Goal: Information Seeking & Learning: Learn about a topic

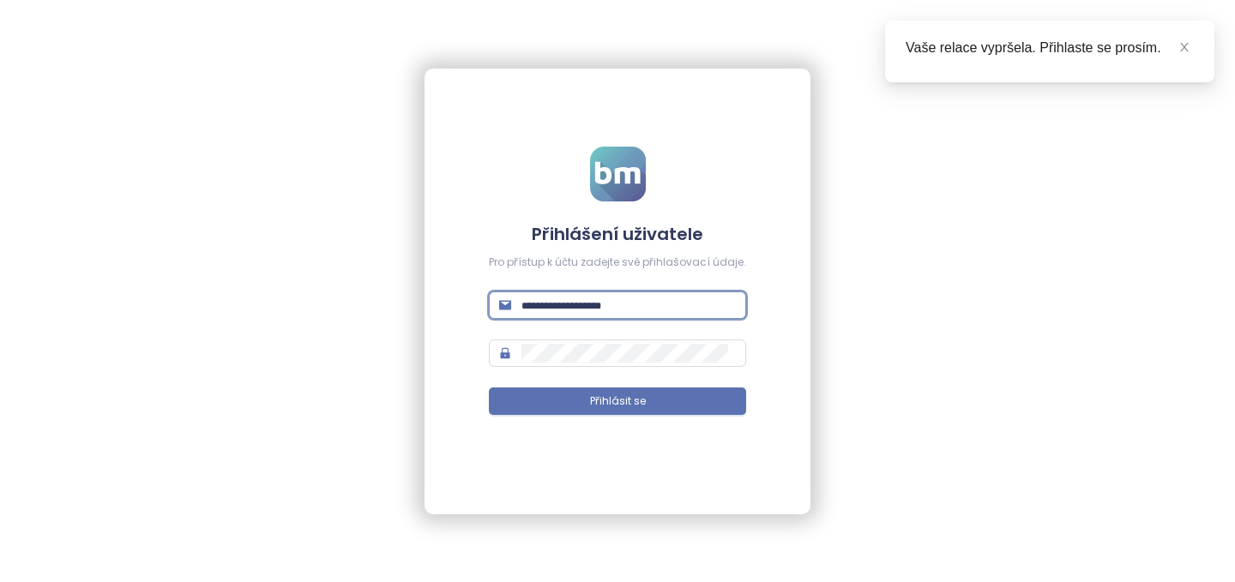
click at [607, 304] on input "text" at bounding box center [628, 305] width 214 height 19
type input "**********"
click at [628, 403] on span "Přihlásit se" at bounding box center [618, 402] width 56 height 16
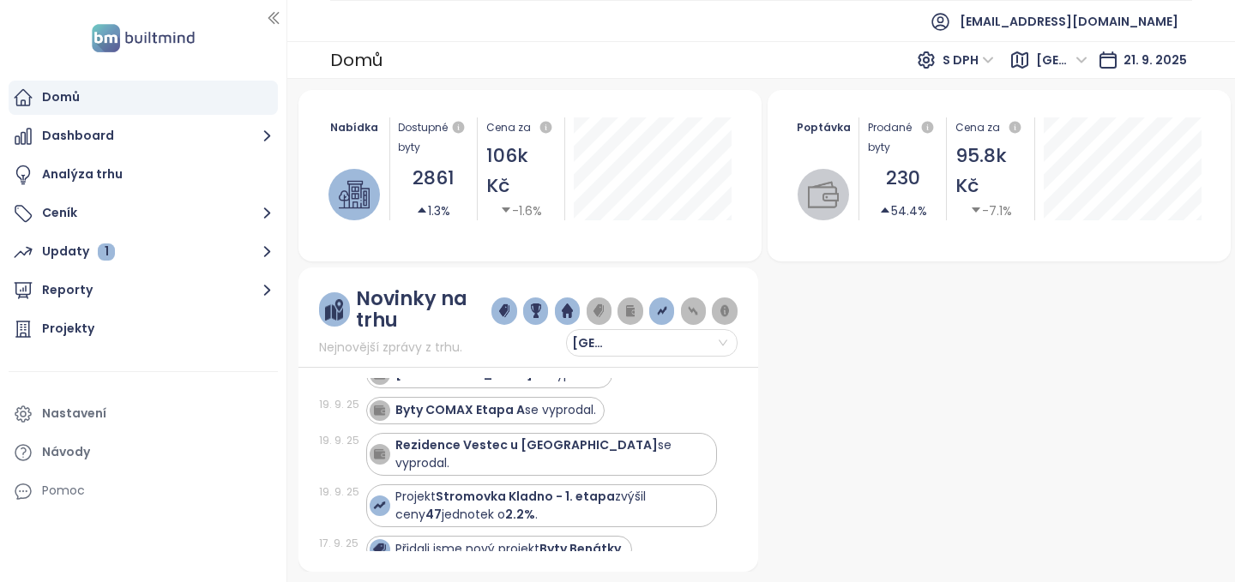
scroll to position [24, 0]
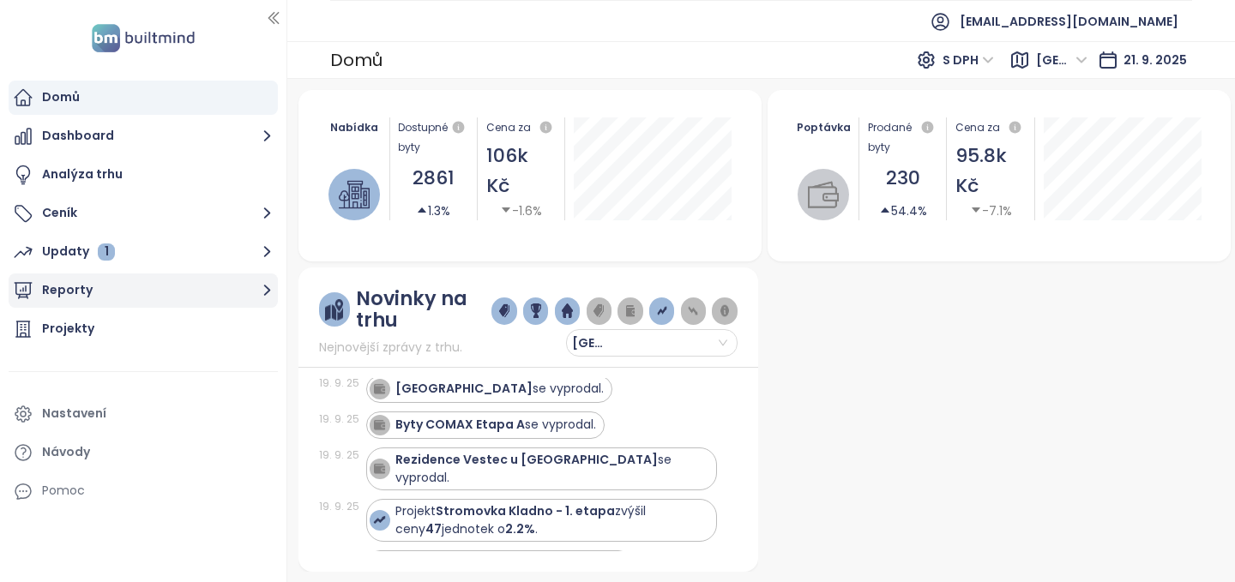
click at [69, 286] on button "Reporty" at bounding box center [143, 291] width 269 height 34
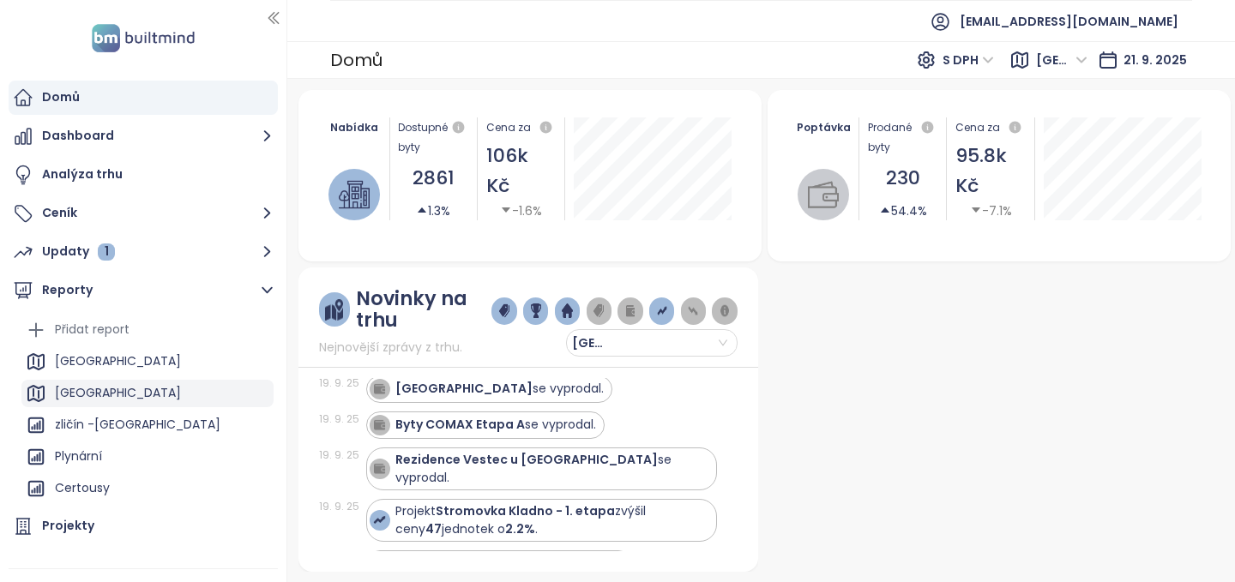
click at [75, 387] on div "Praha" at bounding box center [118, 393] width 126 height 21
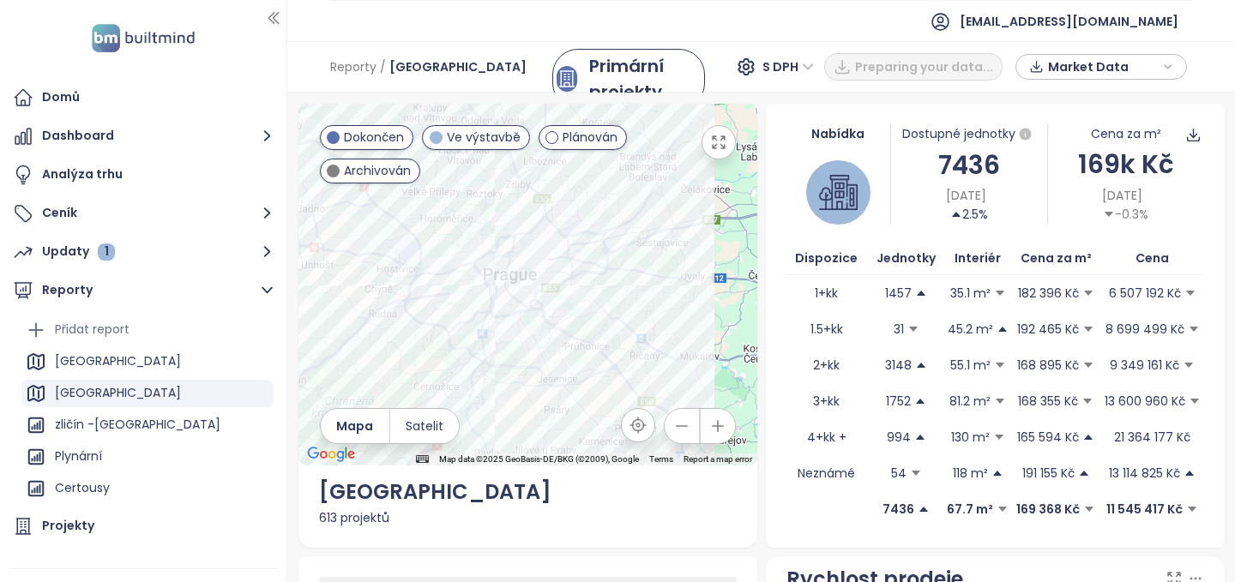
click at [569, 133] on span "Plánován" at bounding box center [590, 137] width 55 height 19
click at [362, 172] on span "Archivován" at bounding box center [377, 170] width 67 height 19
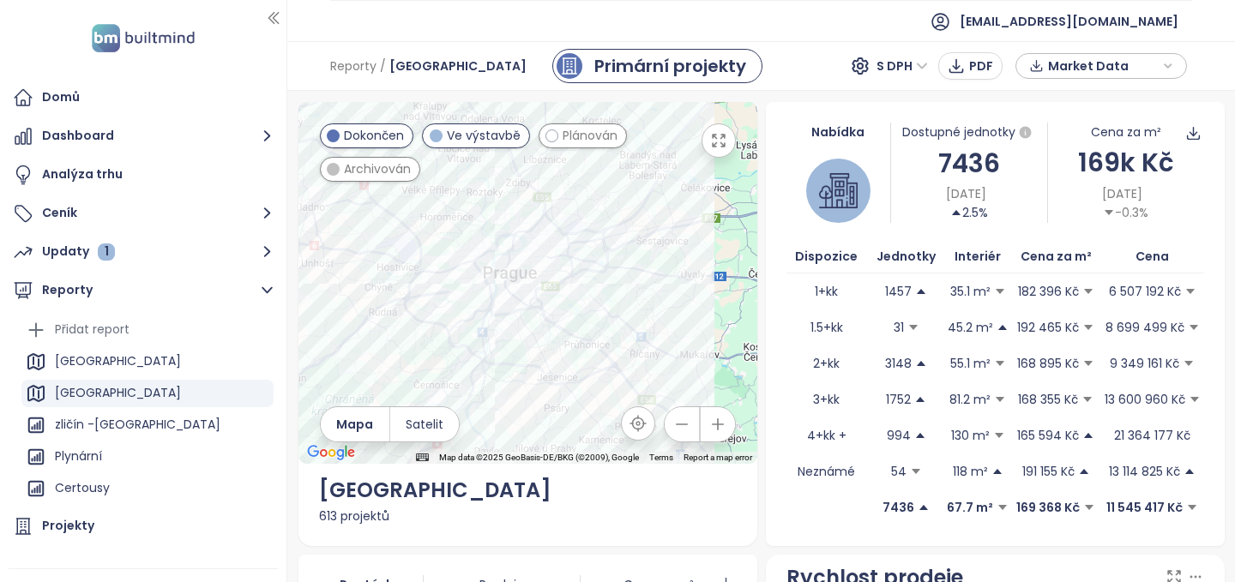
click at [720, 135] on icon "button" at bounding box center [718, 140] width 17 height 17
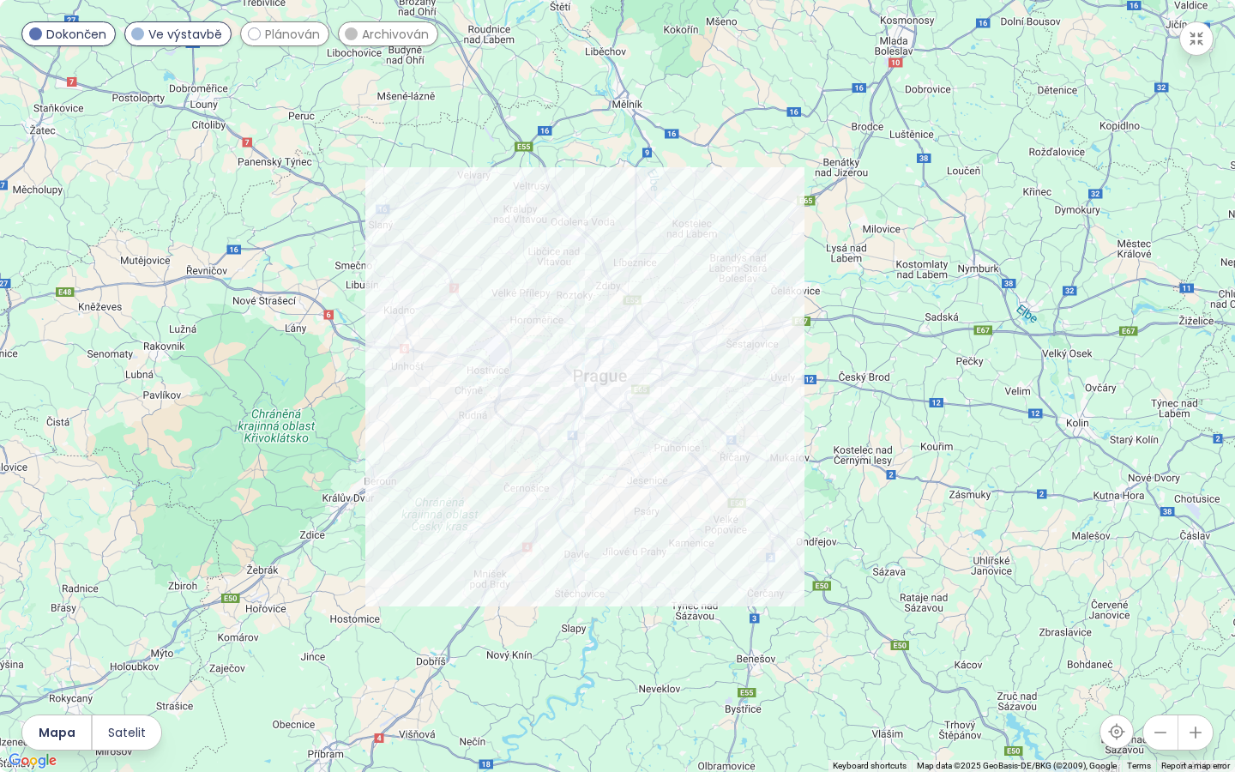
click at [1197, 581] on icon "button" at bounding box center [1195, 732] width 17 height 17
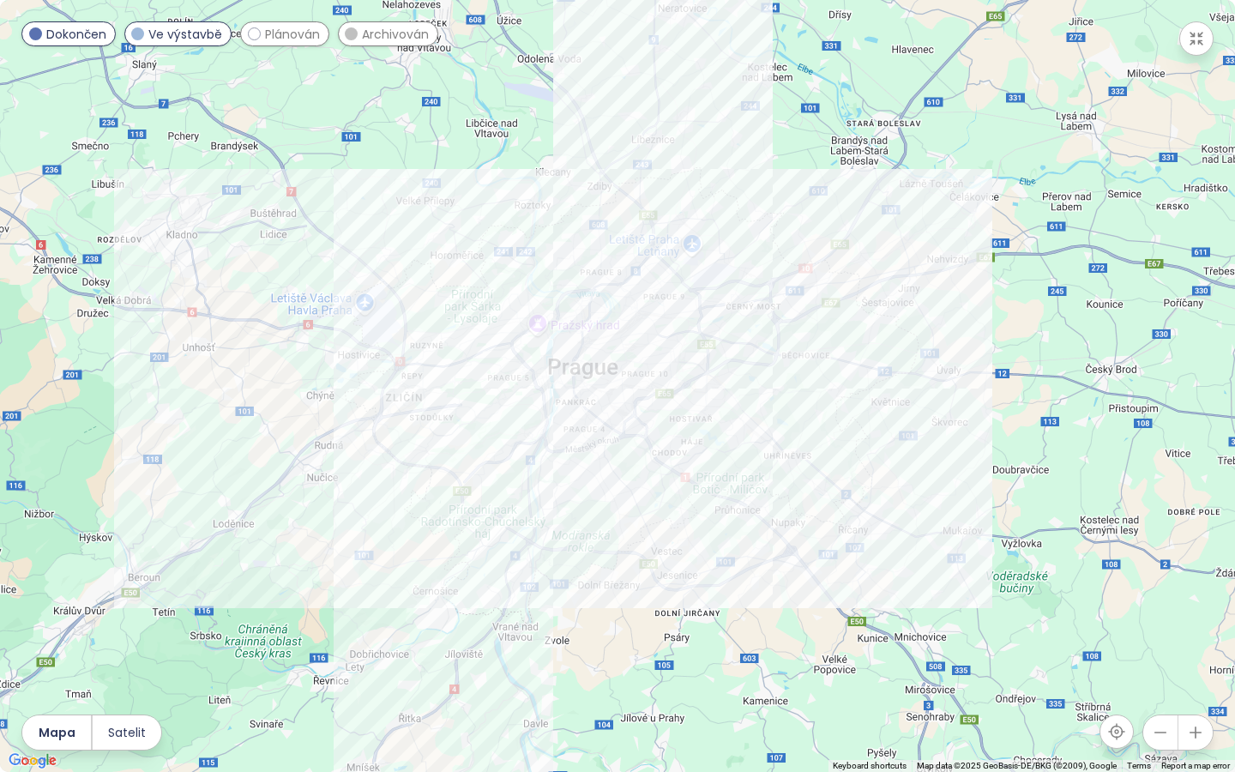
click at [1197, 581] on icon "button" at bounding box center [1195, 732] width 17 height 17
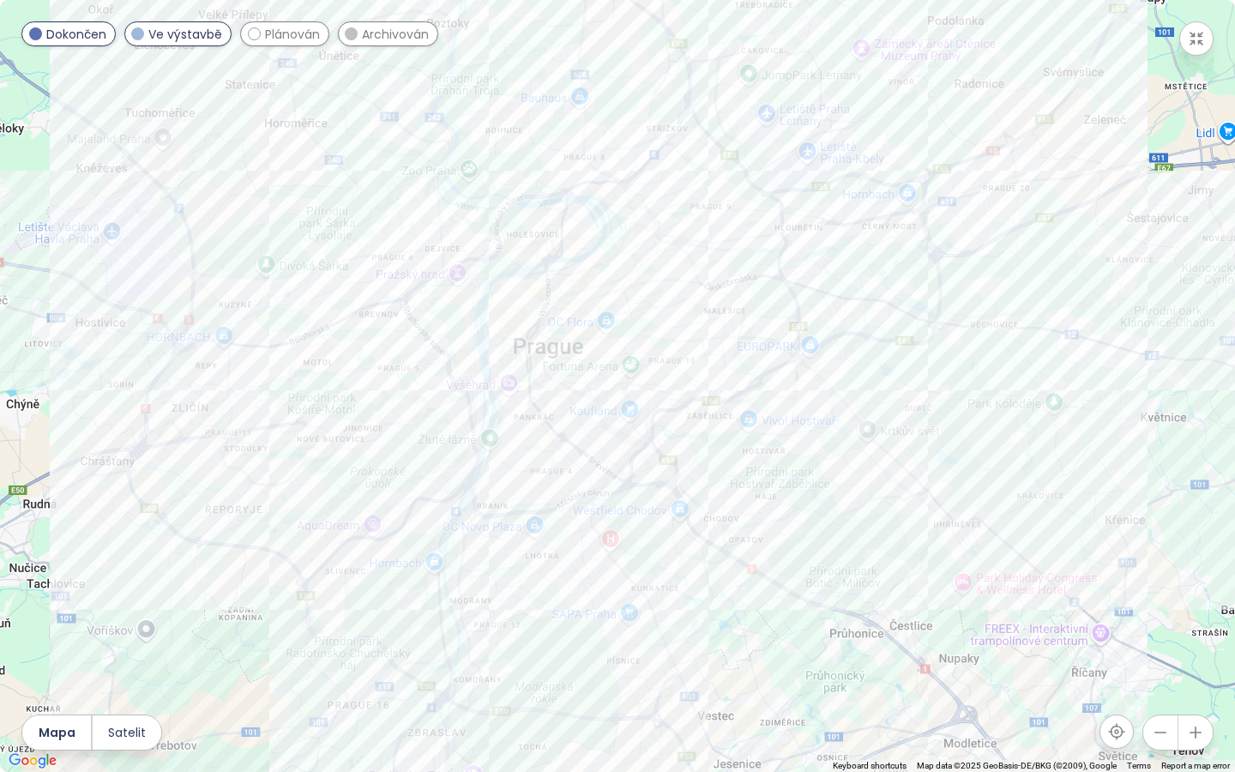
click at [1163, 581] on icon "button" at bounding box center [1159, 732] width 11 height 0
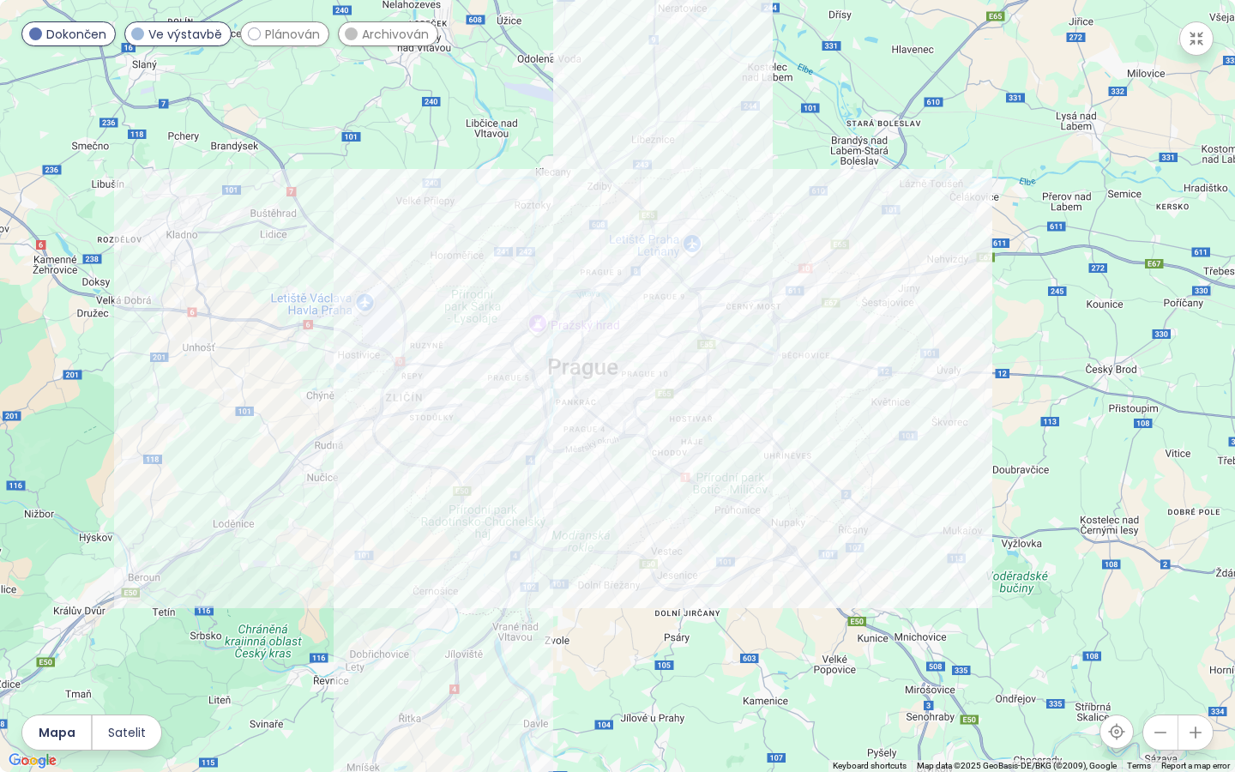
click at [1190, 41] on icon "button" at bounding box center [1196, 38] width 17 height 17
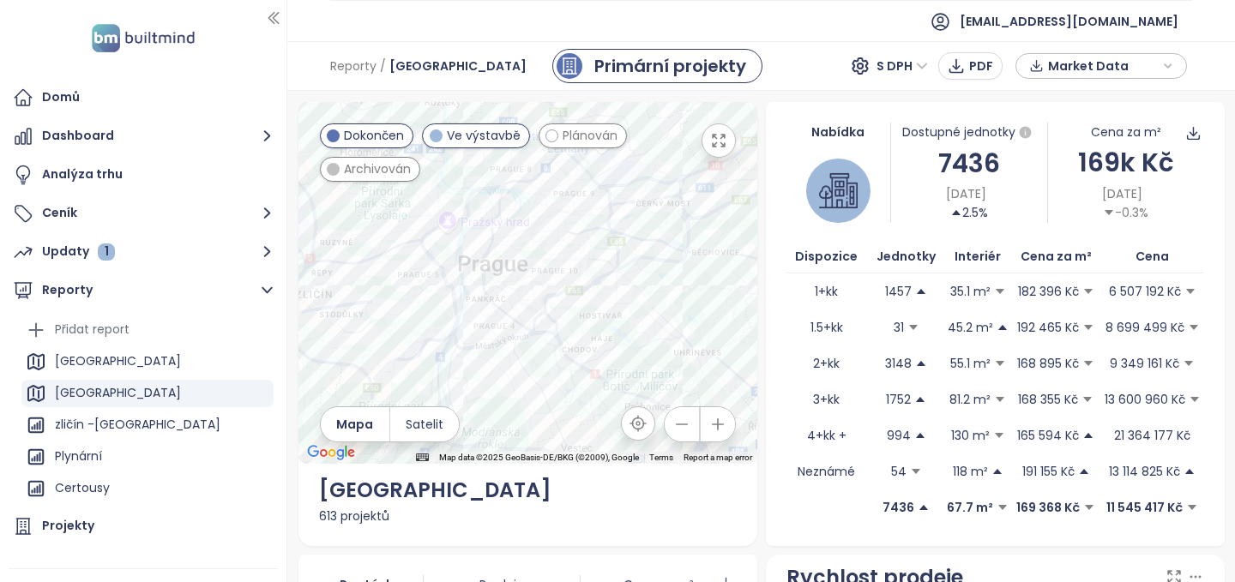
click at [1143, 60] on span "Market Data" at bounding box center [1103, 66] width 111 height 26
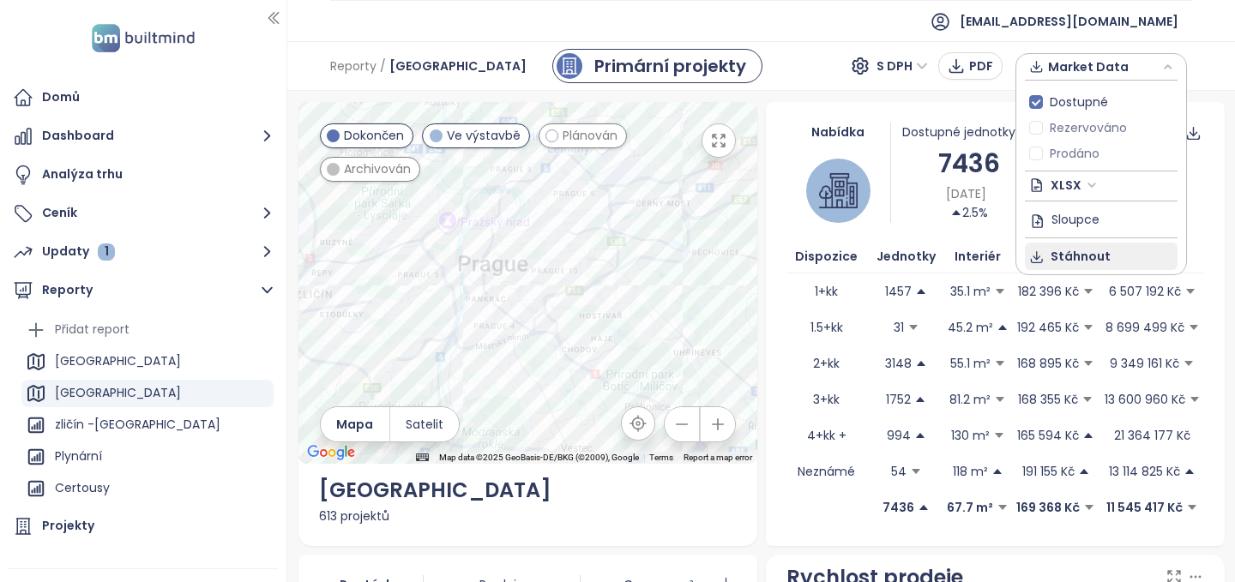
click at [1082, 255] on span "Stáhnout" at bounding box center [1081, 256] width 60 height 19
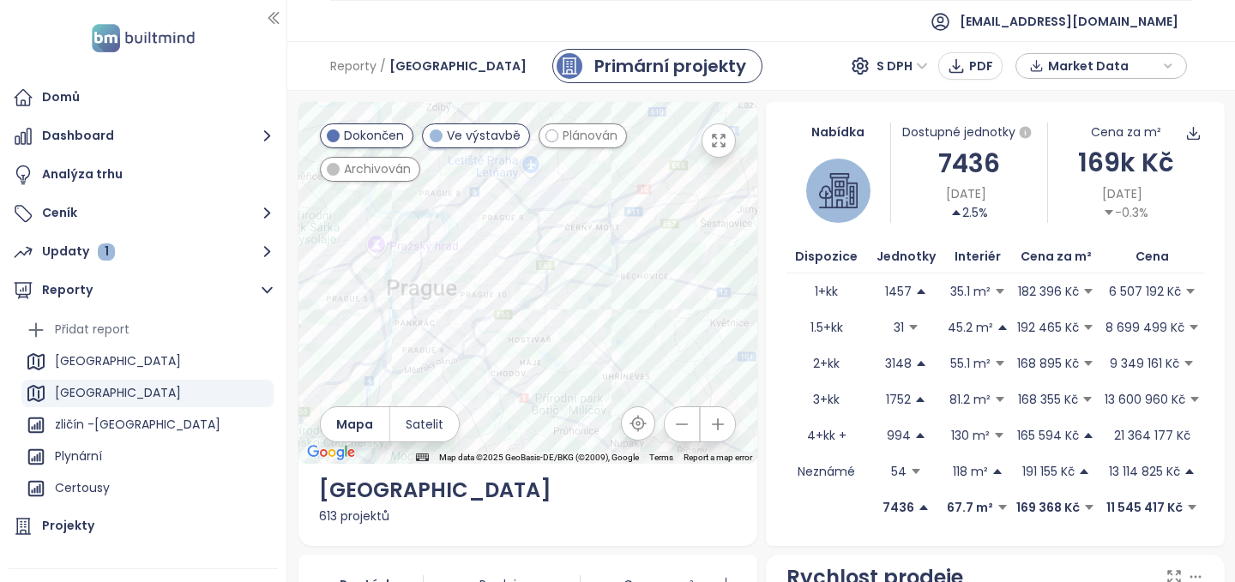
drag, startPoint x: 702, startPoint y: 230, endPoint x: 627, endPoint y: 254, distance: 78.4
click at [627, 254] on div at bounding box center [527, 283] width 459 height 362
click at [84, 171] on div "Analýza trhu" at bounding box center [82, 174] width 81 height 21
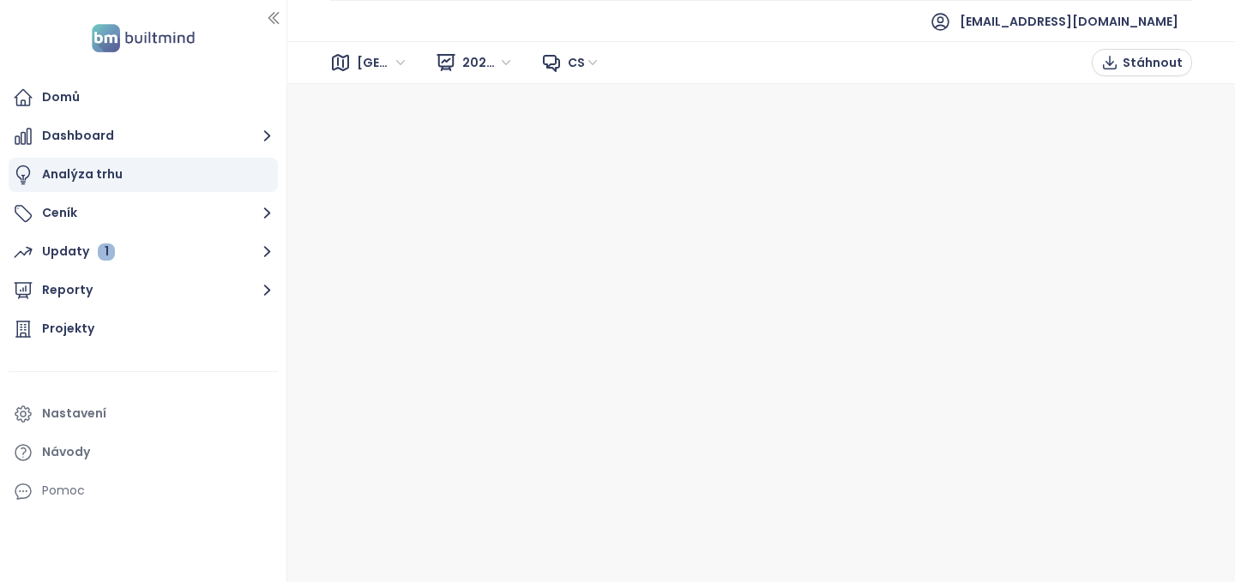
click at [66, 176] on div "Analýza trhu" at bounding box center [82, 174] width 81 height 21
click at [67, 289] on button "Reporty" at bounding box center [143, 291] width 269 height 34
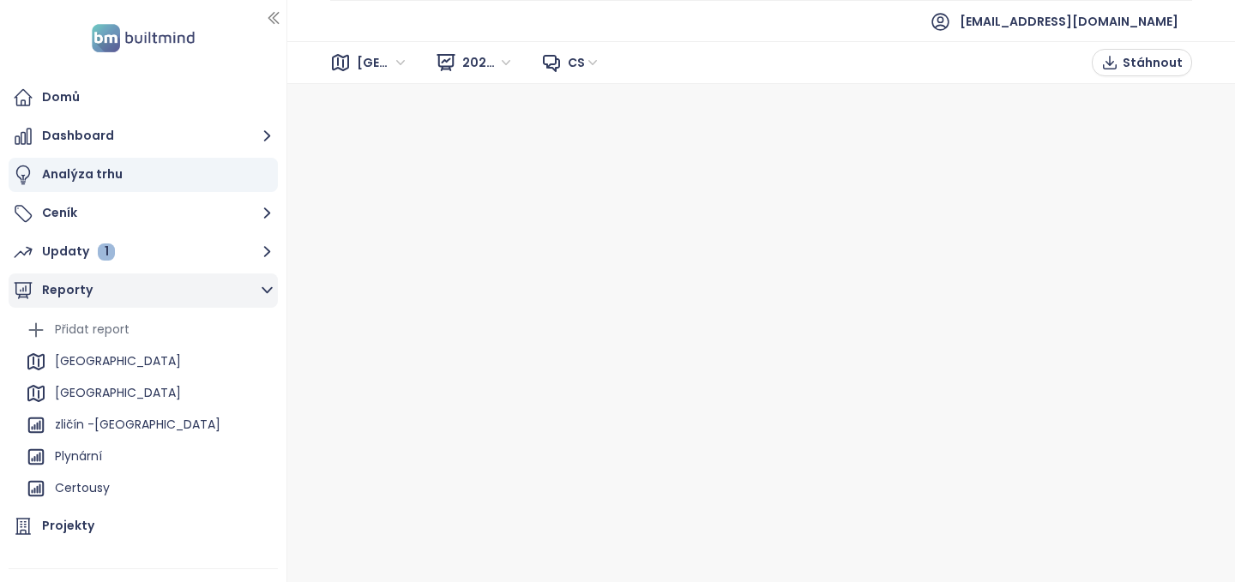
click at [67, 288] on button "Reporty" at bounding box center [143, 291] width 269 height 34
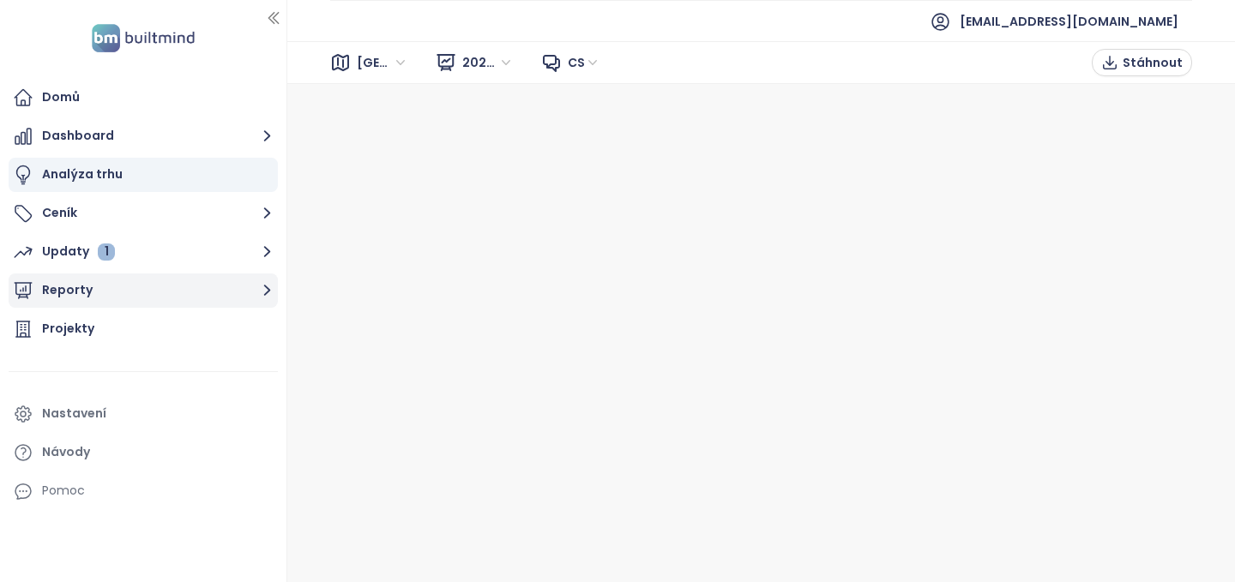
click at [67, 288] on button "Reporty" at bounding box center [143, 291] width 269 height 34
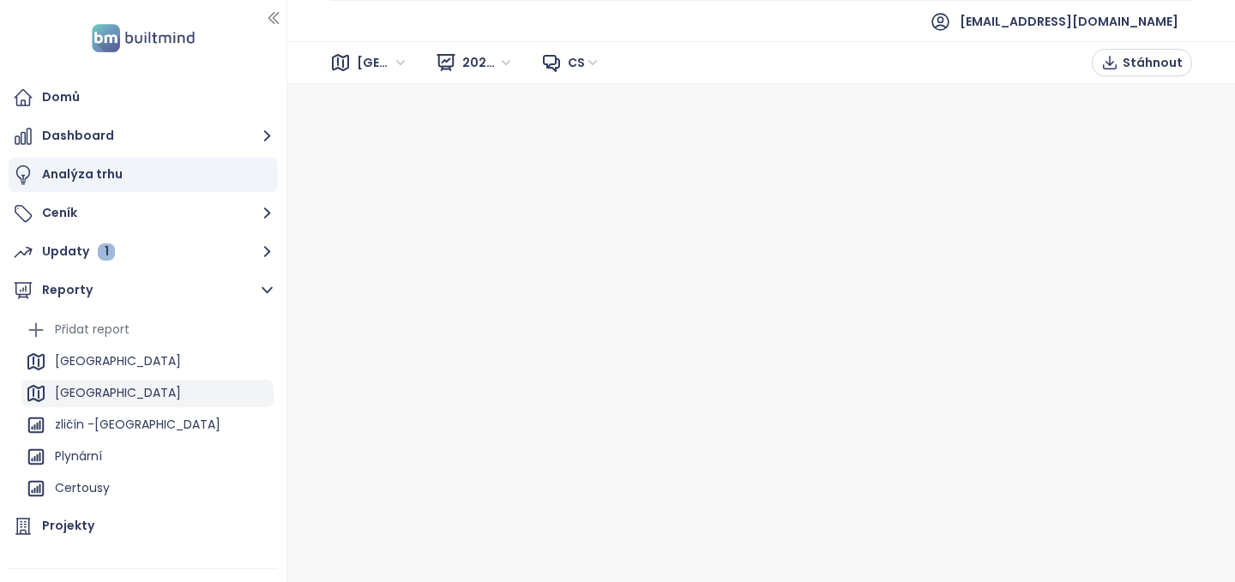
click at [78, 394] on div "Praha" at bounding box center [118, 393] width 126 height 21
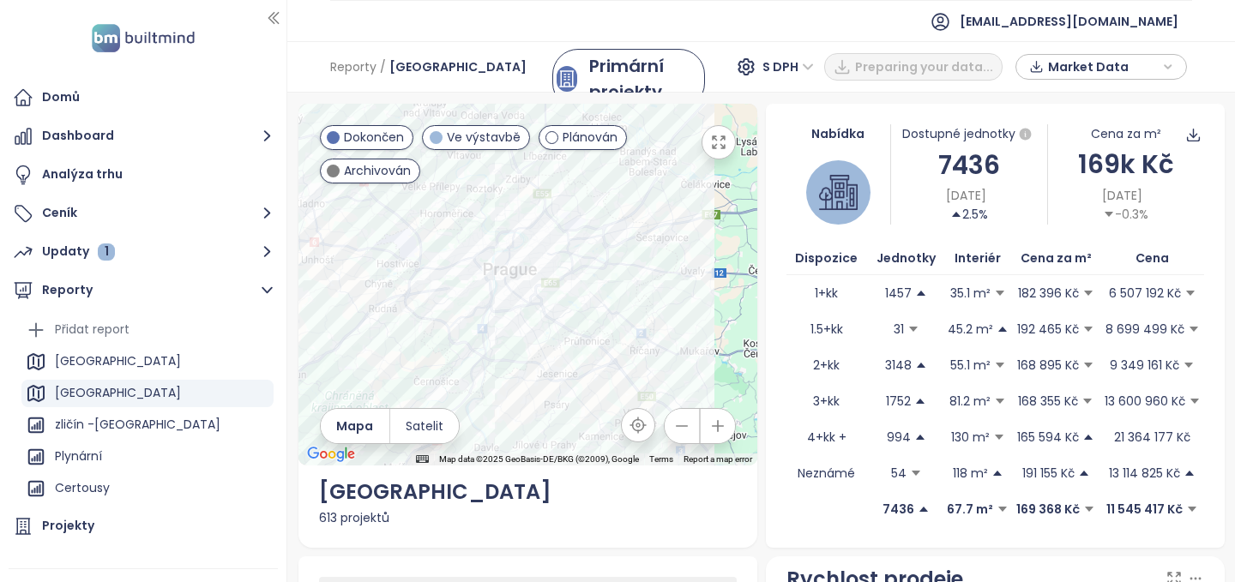
click at [729, 148] on button "button" at bounding box center [719, 142] width 34 height 34
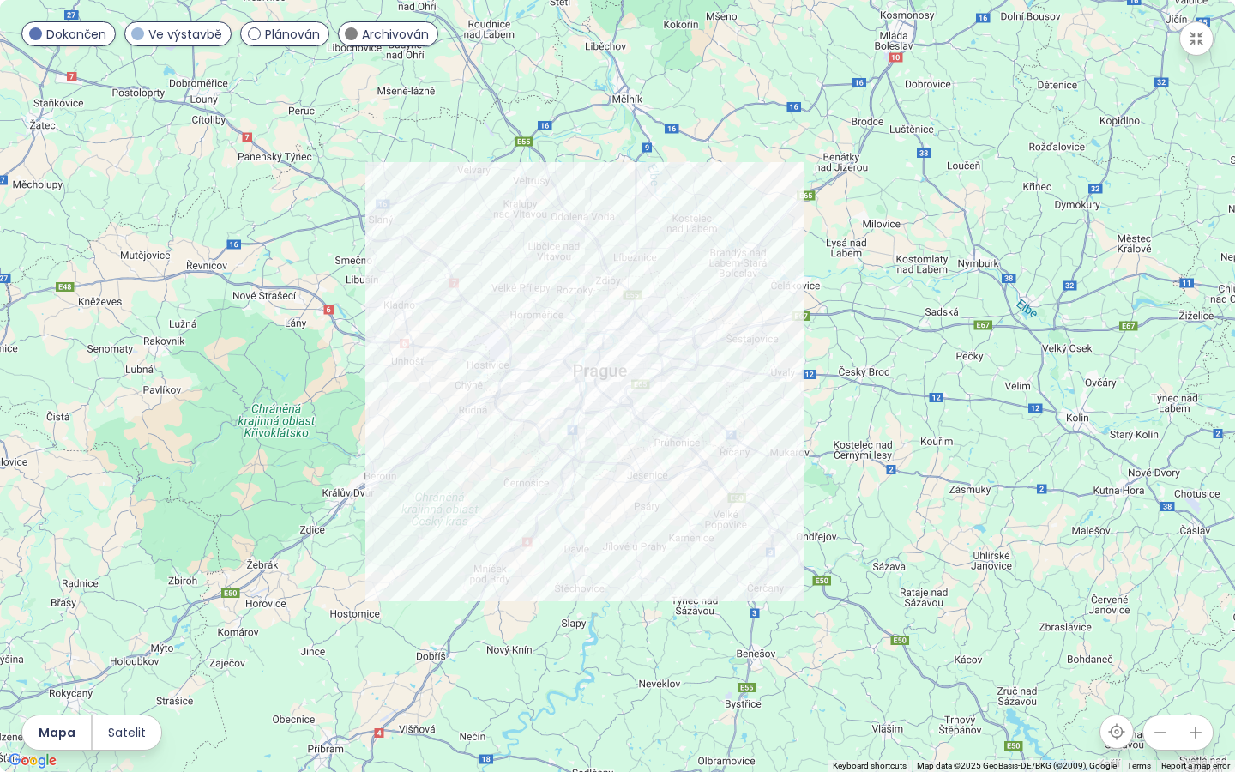
click at [253, 33] on span at bounding box center [254, 33] width 13 height 13
click at [350, 29] on span at bounding box center [351, 33] width 13 height 13
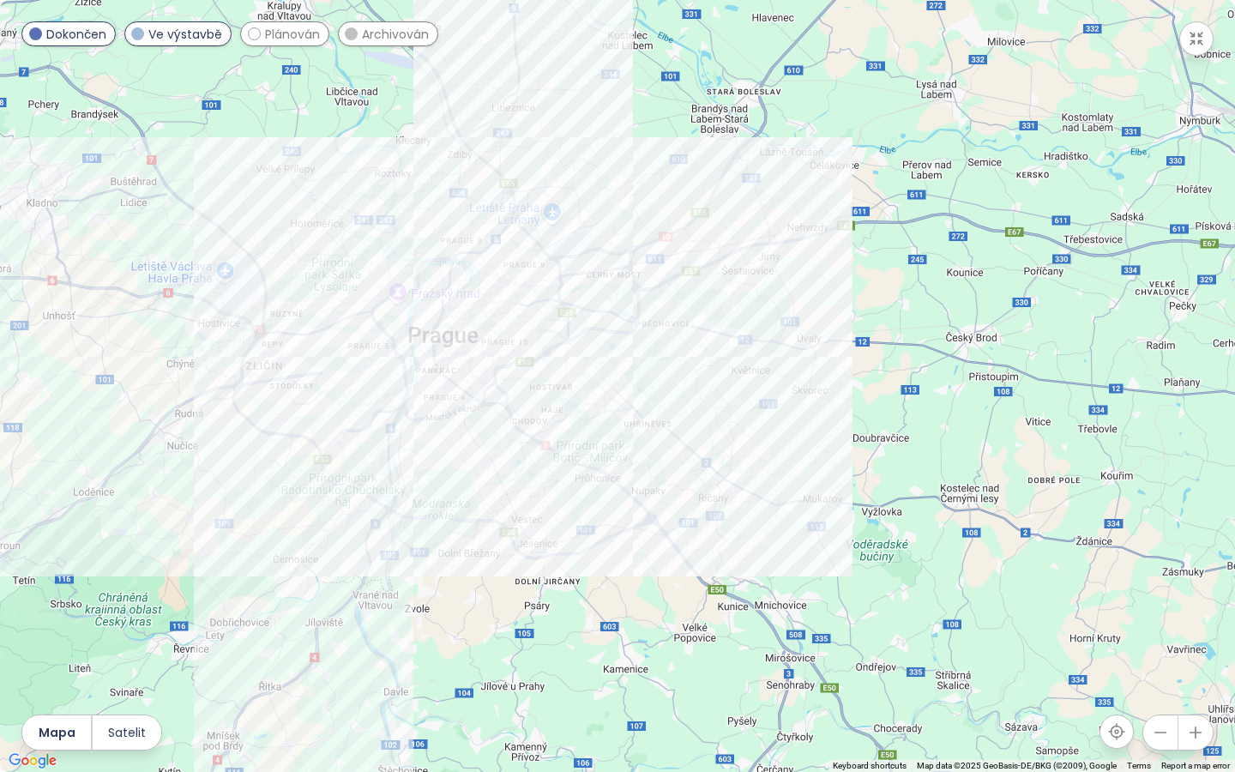
drag, startPoint x: 809, startPoint y: 338, endPoint x: 895, endPoint y: 220, distance: 146.7
click at [895, 220] on div at bounding box center [617, 386] width 1235 height 772
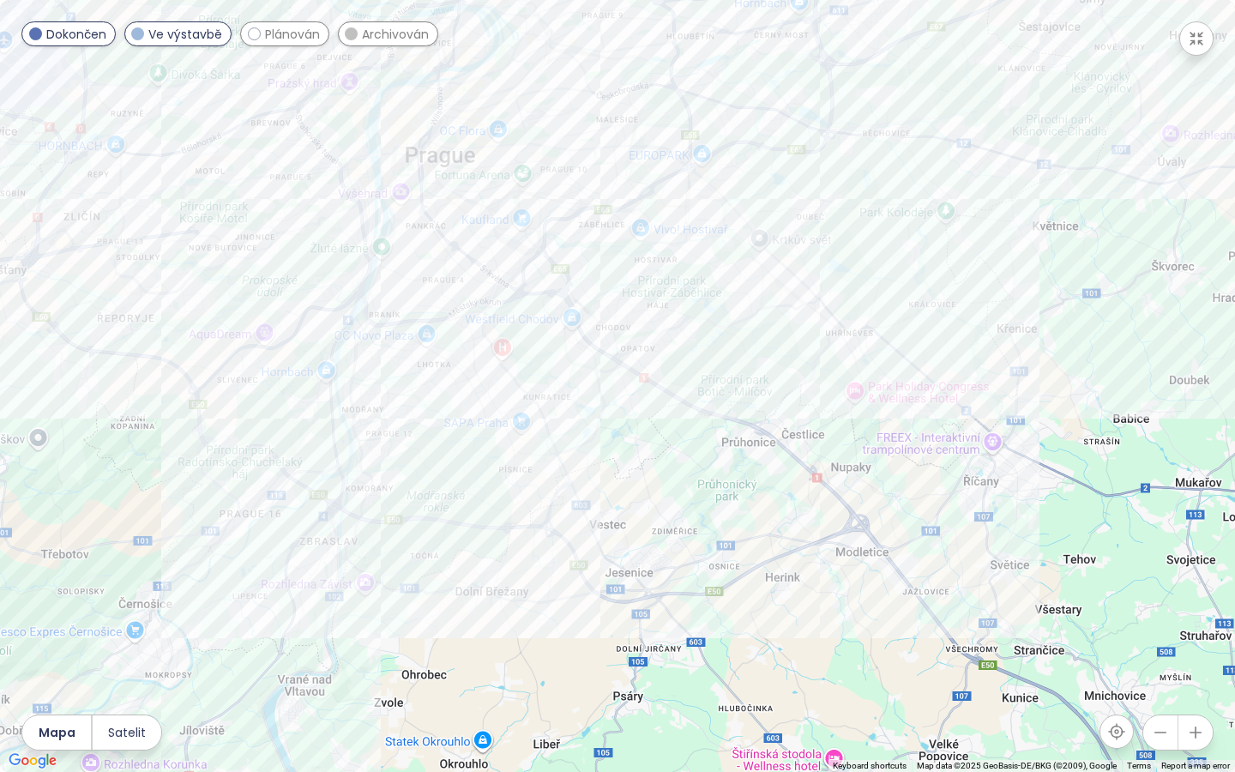
drag, startPoint x: 509, startPoint y: 346, endPoint x: 683, endPoint y: 377, distance: 176.8
click at [678, 375] on div at bounding box center [617, 386] width 1235 height 772
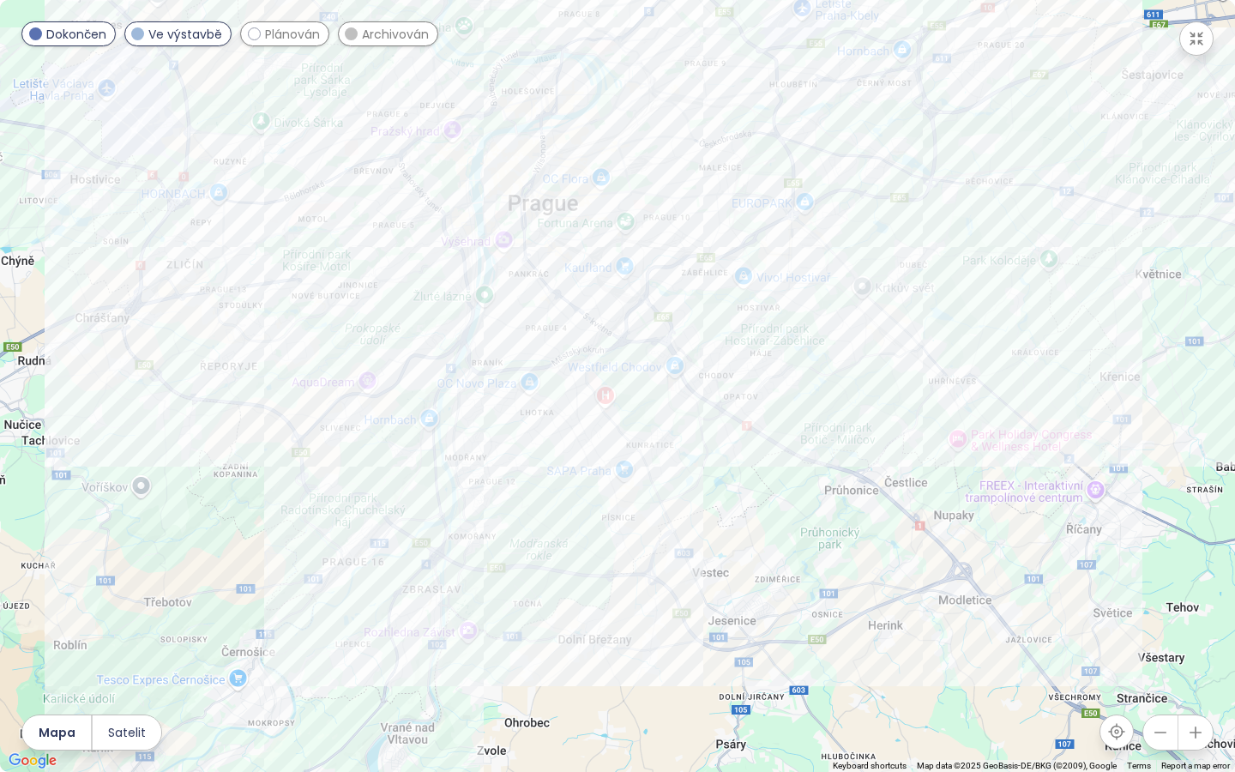
click at [1202, 581] on icon "button" at bounding box center [1195, 732] width 17 height 17
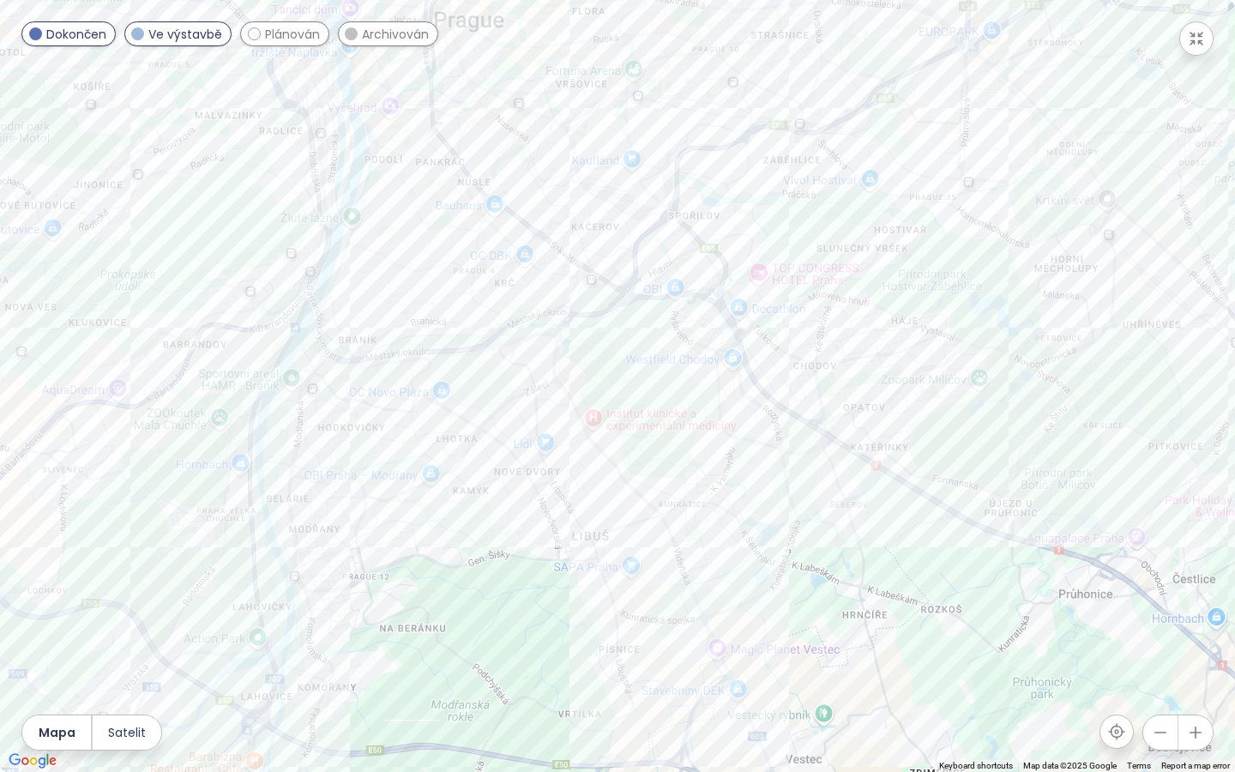
drag, startPoint x: 636, startPoint y: 217, endPoint x: 670, endPoint y: 427, distance: 212.8
click at [670, 427] on div at bounding box center [617, 386] width 1235 height 772
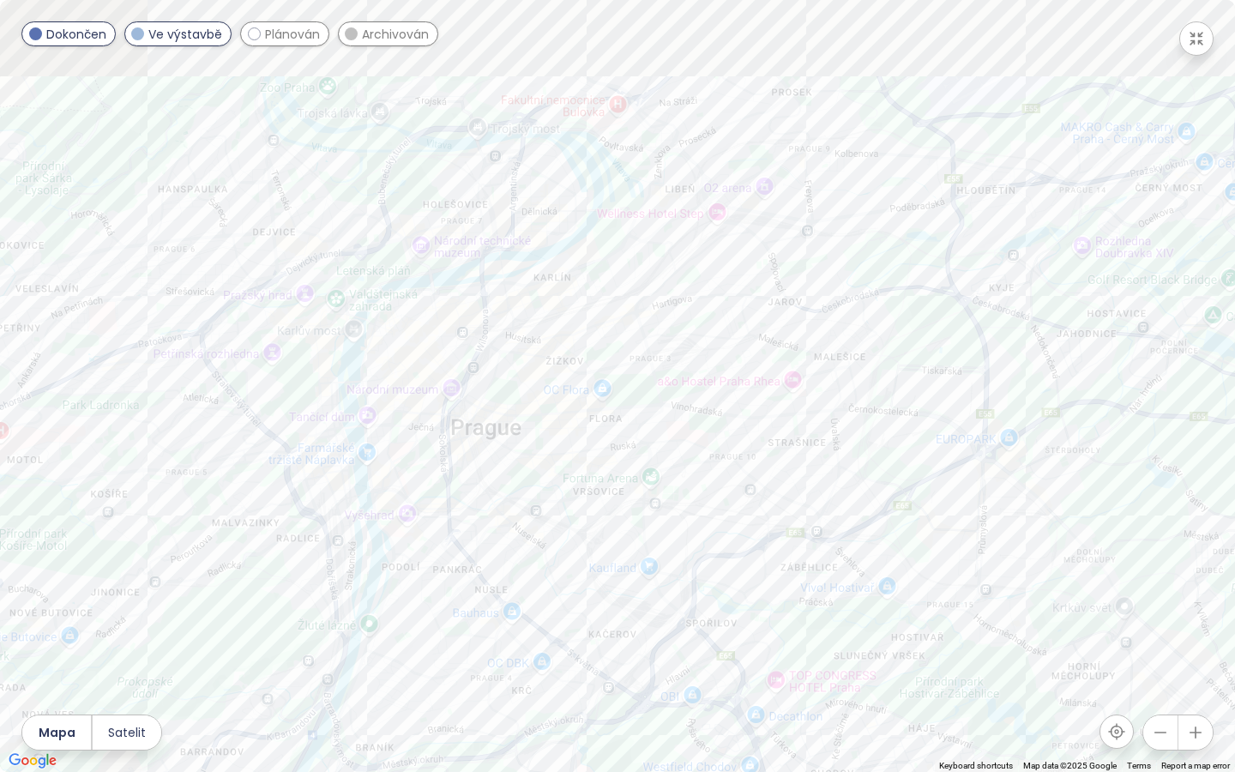
drag, startPoint x: 889, startPoint y: 156, endPoint x: 871, endPoint y: 365, distance: 210.0
click at [871, 365] on div at bounding box center [617, 386] width 1235 height 772
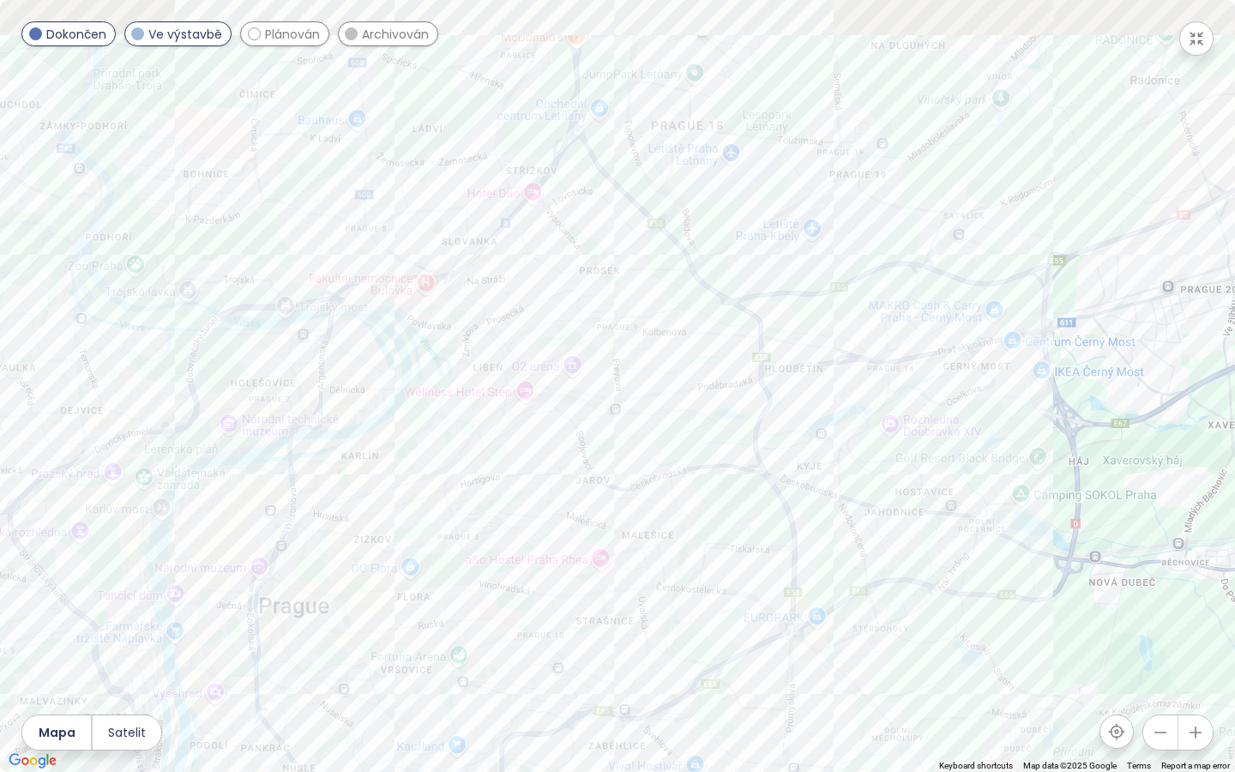
drag, startPoint x: 984, startPoint y: 298, endPoint x: 780, endPoint y: 479, distance: 273.4
click at [780, 480] on div at bounding box center [617, 386] width 1235 height 772
